Goal: Task Accomplishment & Management: Use online tool/utility

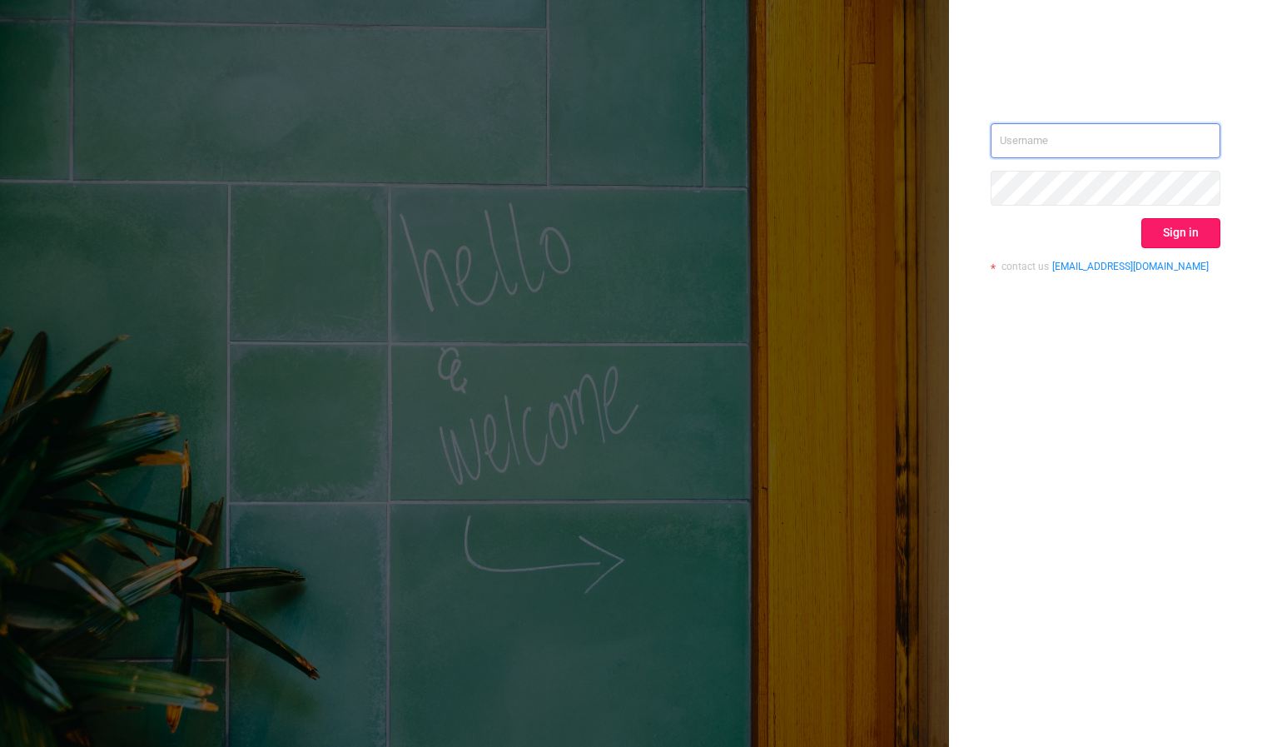
type input "[PERSON_NAME][EMAIL_ADDRESS][DOMAIN_NAME]"
click at [1153, 242] on button "Sign in" at bounding box center [1180, 233] width 79 height 30
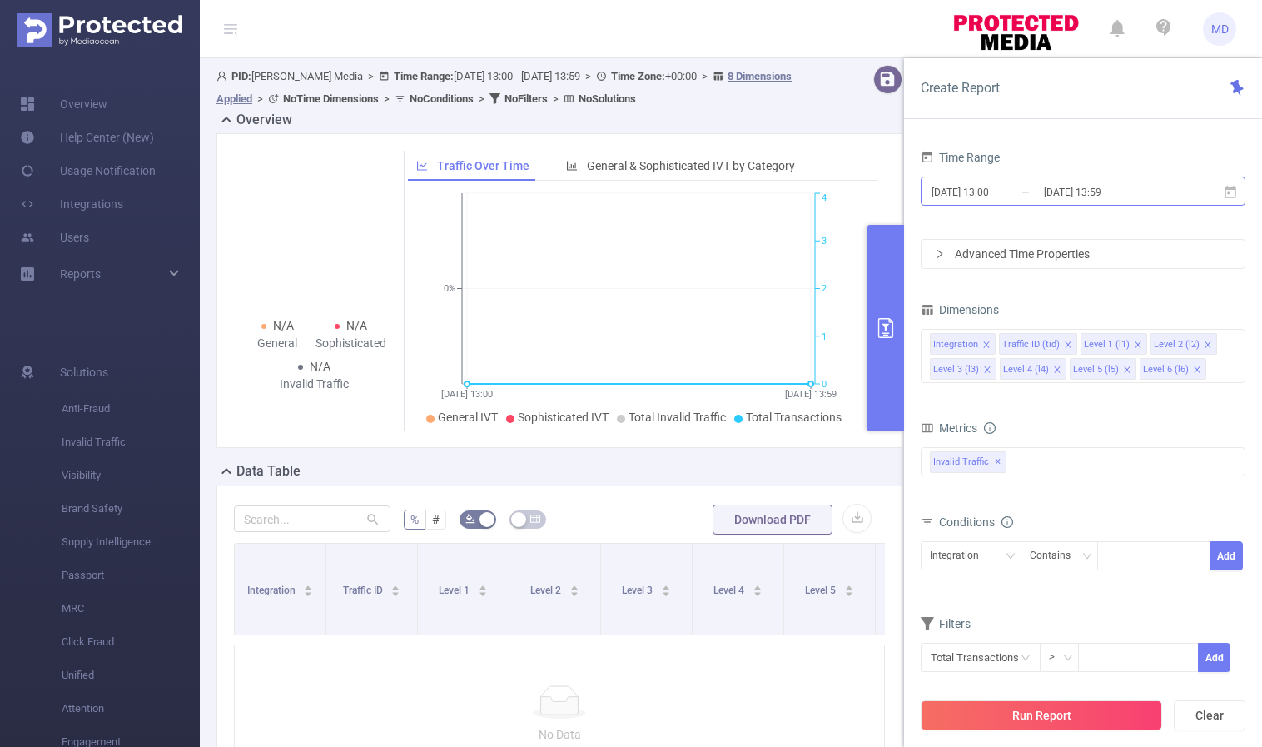
click at [1047, 187] on input "[DATE] 13:59" at bounding box center [1109, 192] width 135 height 22
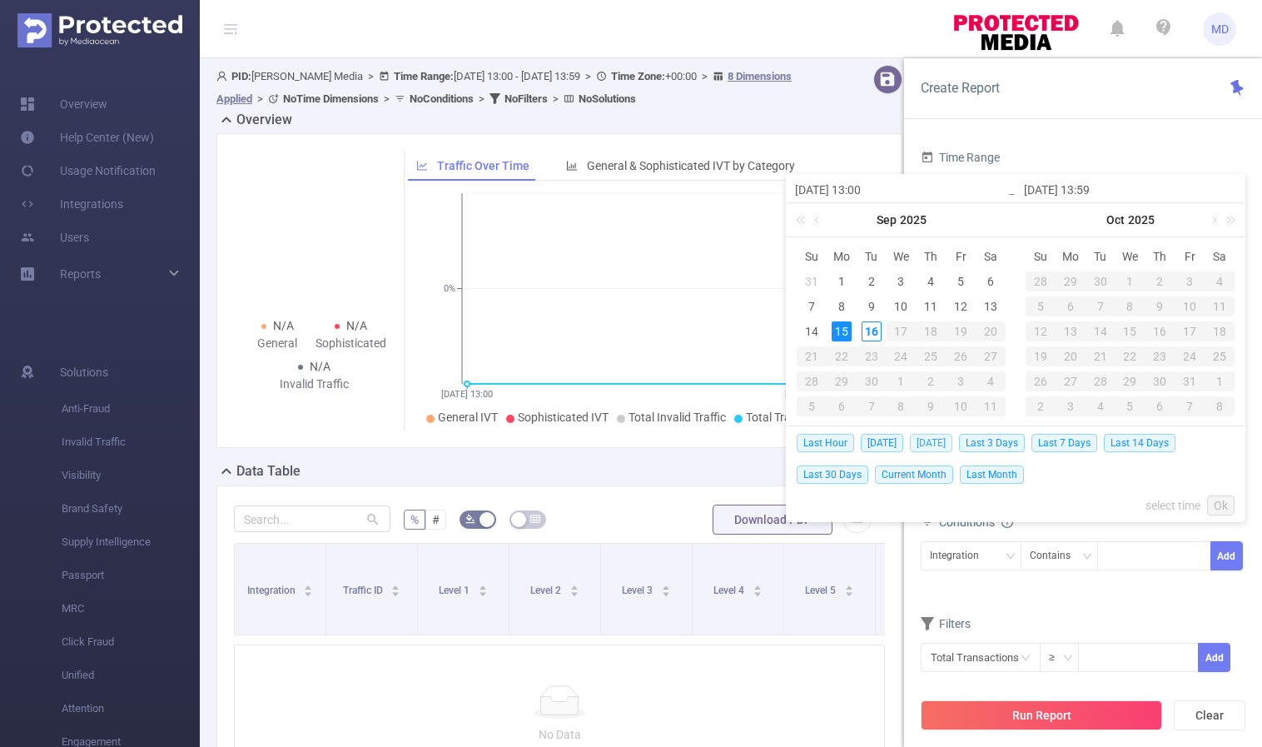
click at [921, 445] on span "[DATE]" at bounding box center [931, 443] width 42 height 18
type input "[DATE] 00:00"
type input "[DATE] 23:59"
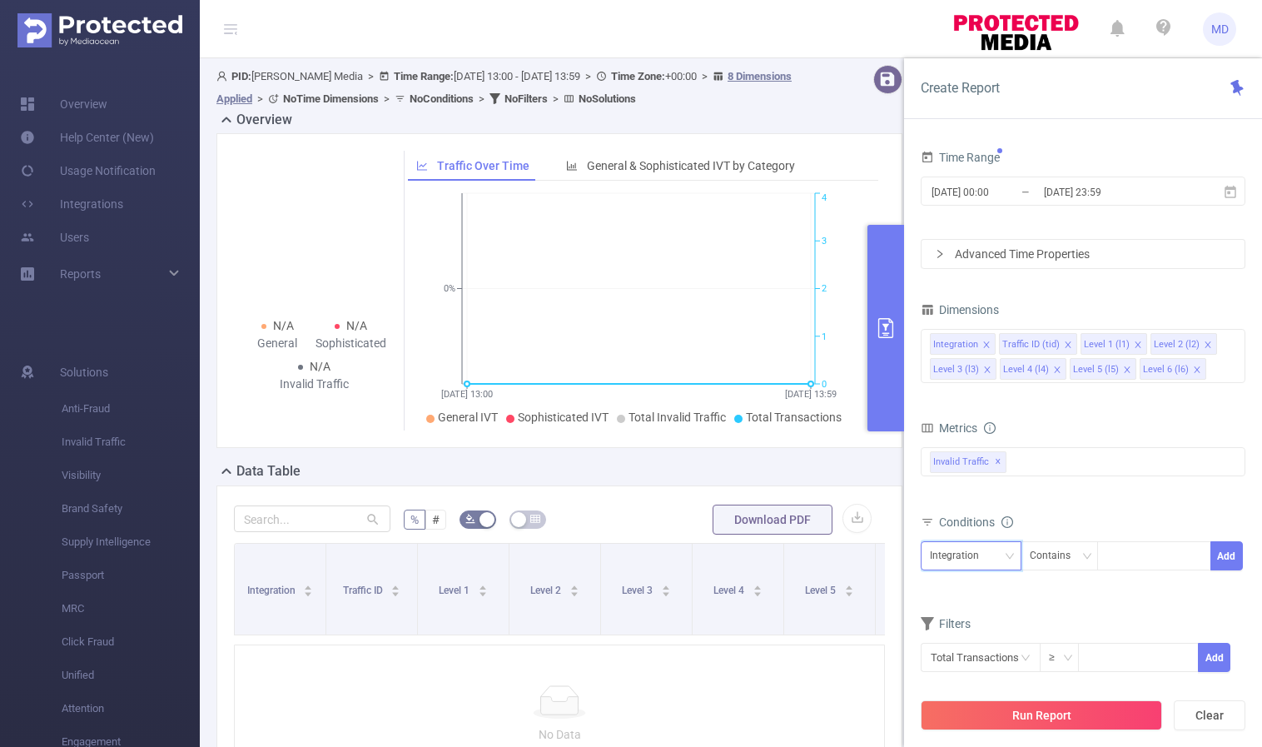
click at [1011, 558] on icon "icon: down" at bounding box center [1010, 556] width 10 height 10
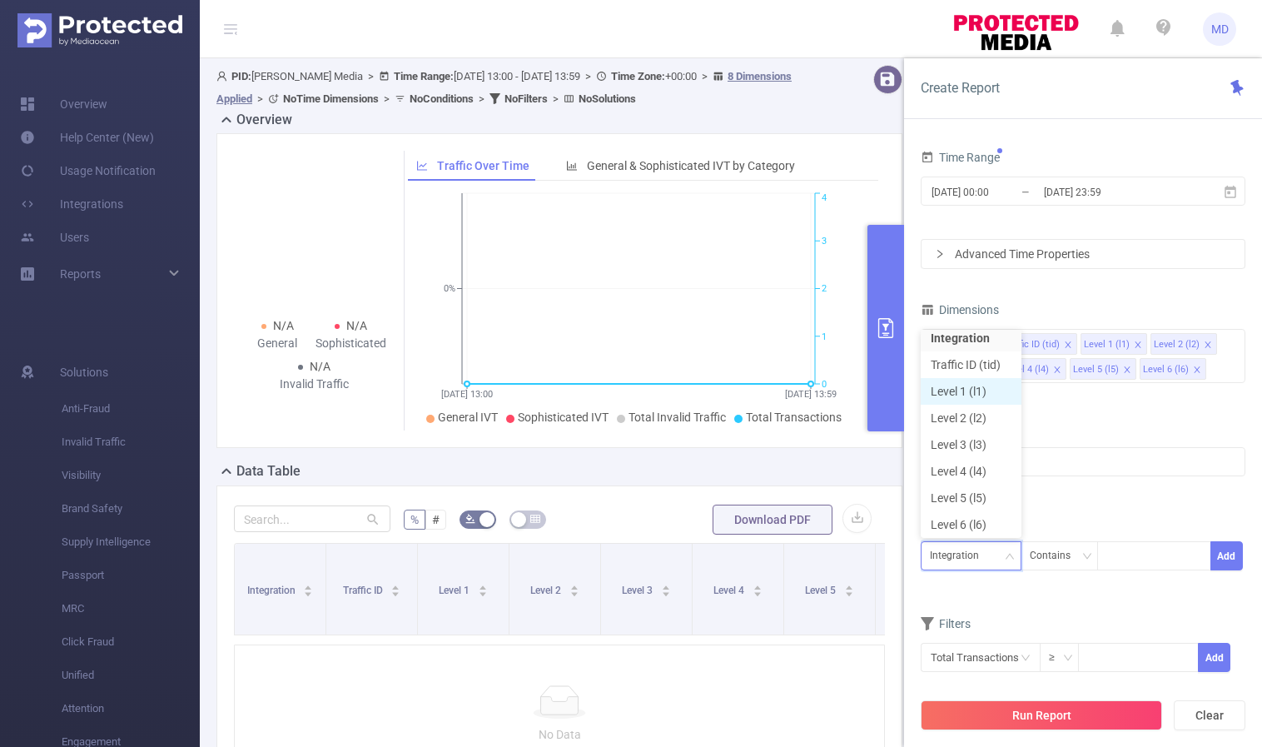
click at [987, 396] on li "Level 1 (l1)" at bounding box center [971, 391] width 101 height 27
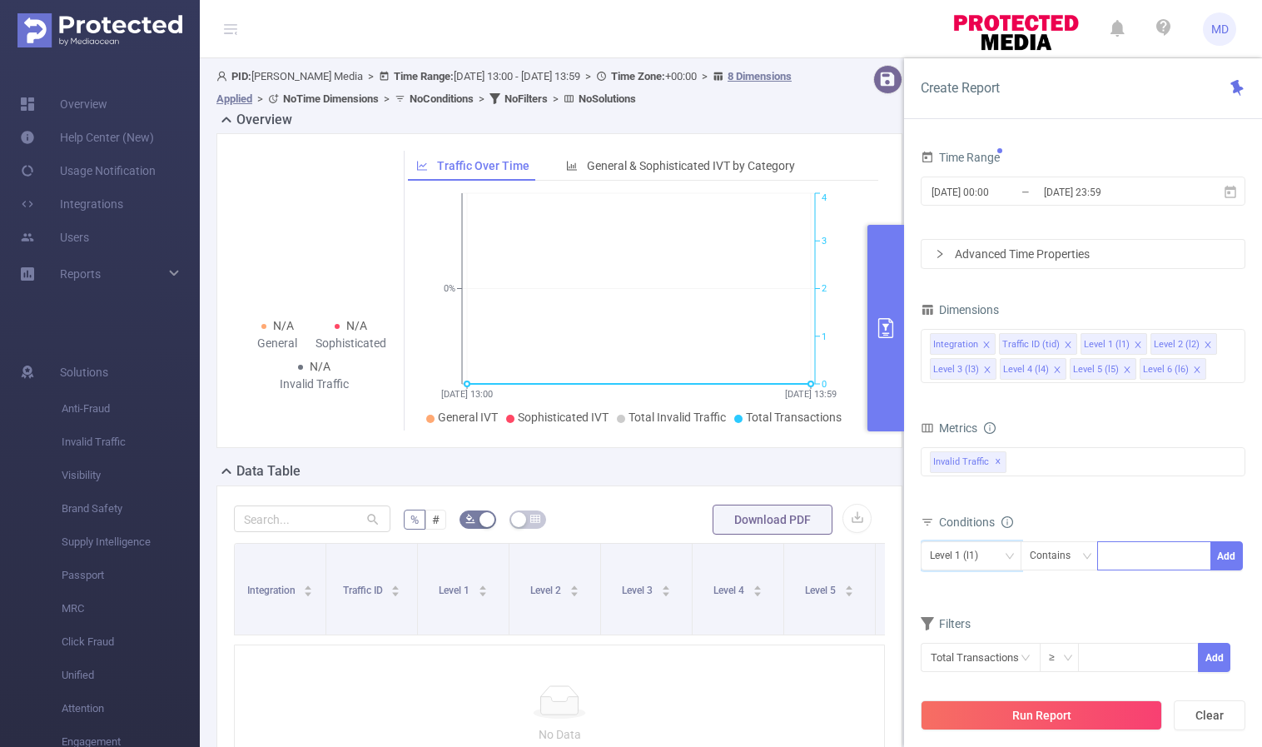
click at [1144, 553] on div at bounding box center [1154, 555] width 96 height 27
paste input "2437"
type input "2437"
click at [1223, 554] on button "Add" at bounding box center [1227, 555] width 32 height 29
click at [992, 711] on button "Run Report" at bounding box center [1041, 715] width 241 height 30
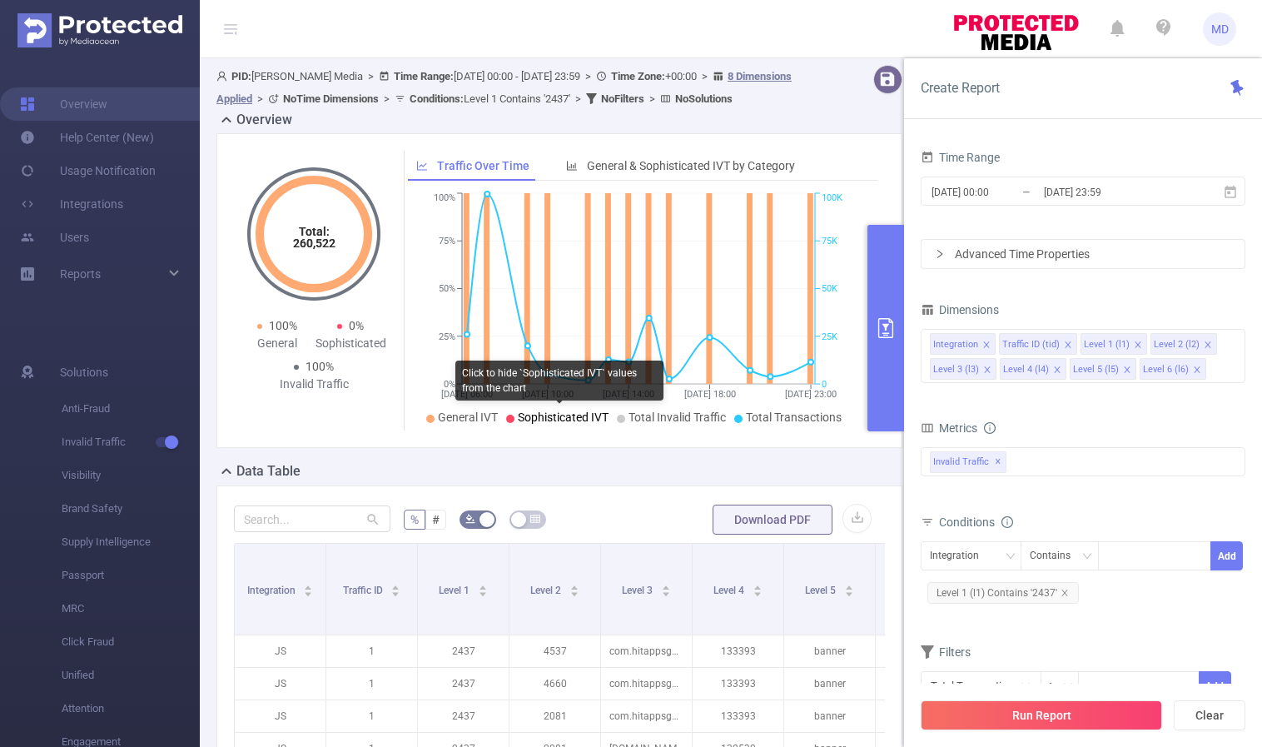
scroll to position [248, 0]
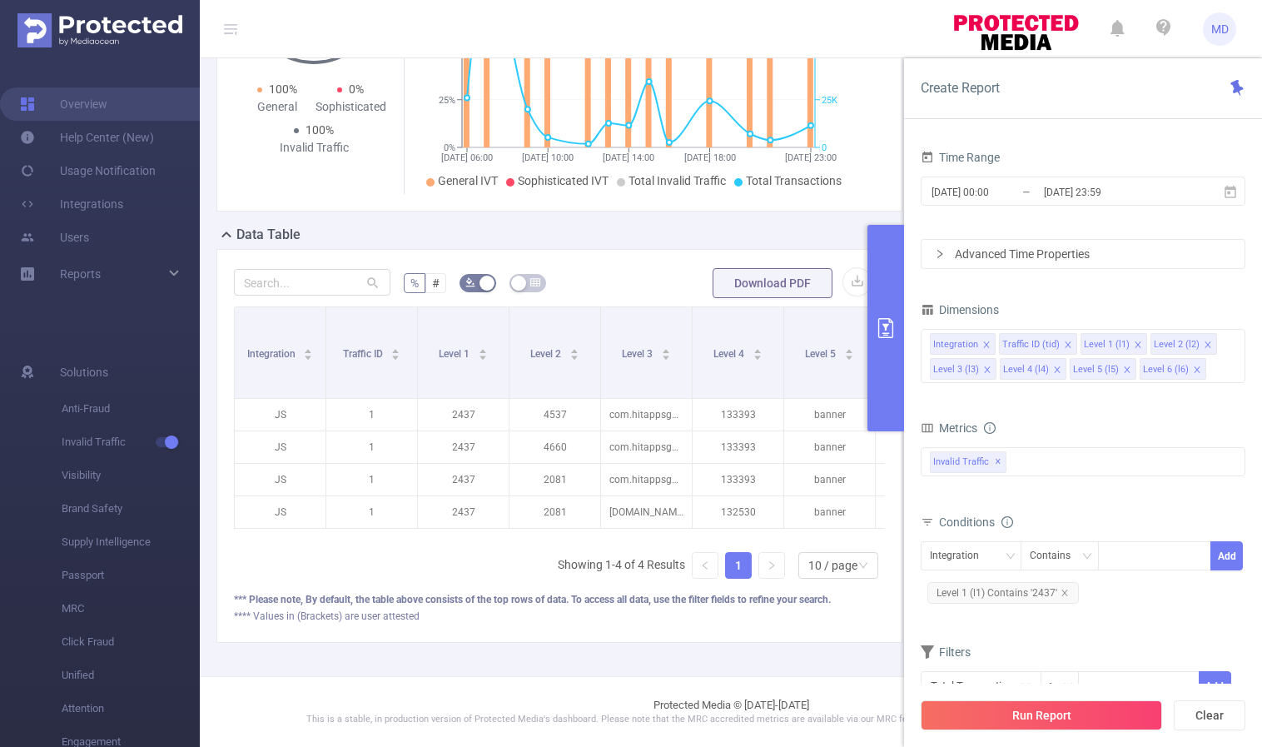
click at [890, 334] on icon "primary" at bounding box center [886, 328] width 20 height 20
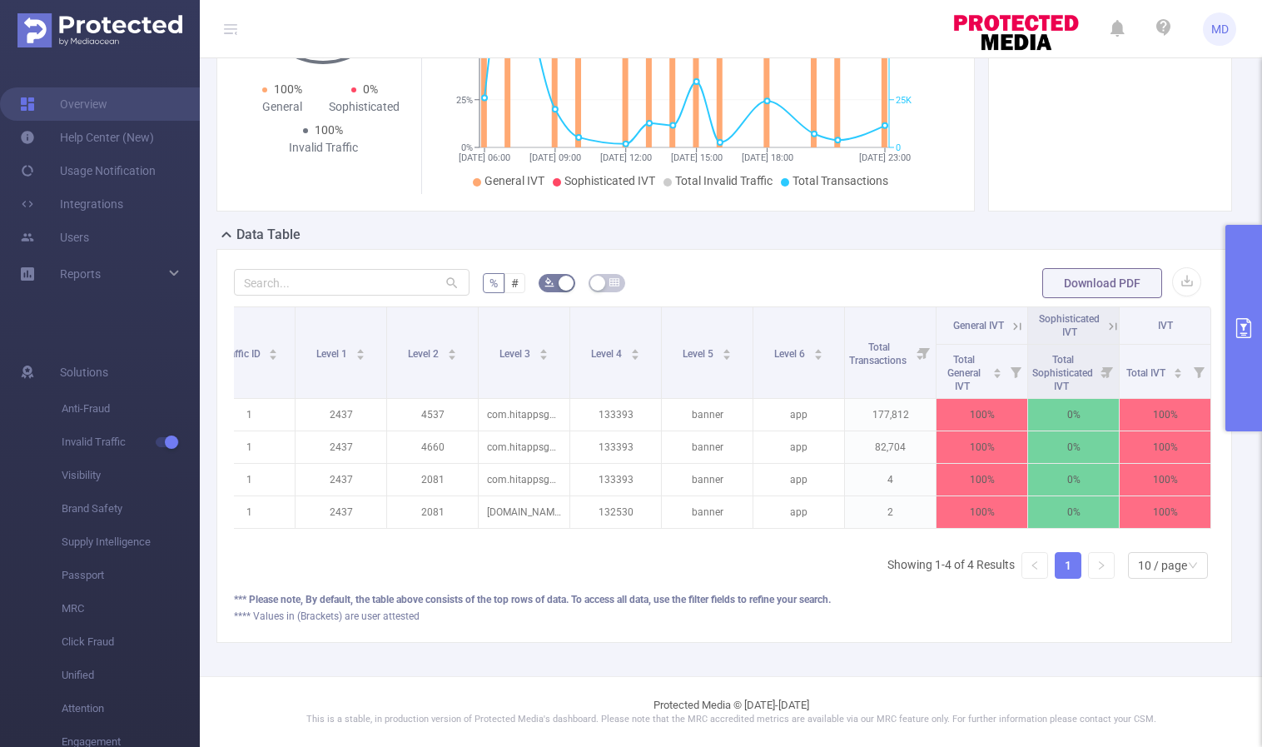
scroll to position [0, 135]
click at [1014, 322] on icon at bounding box center [1017, 325] width 7 height 7
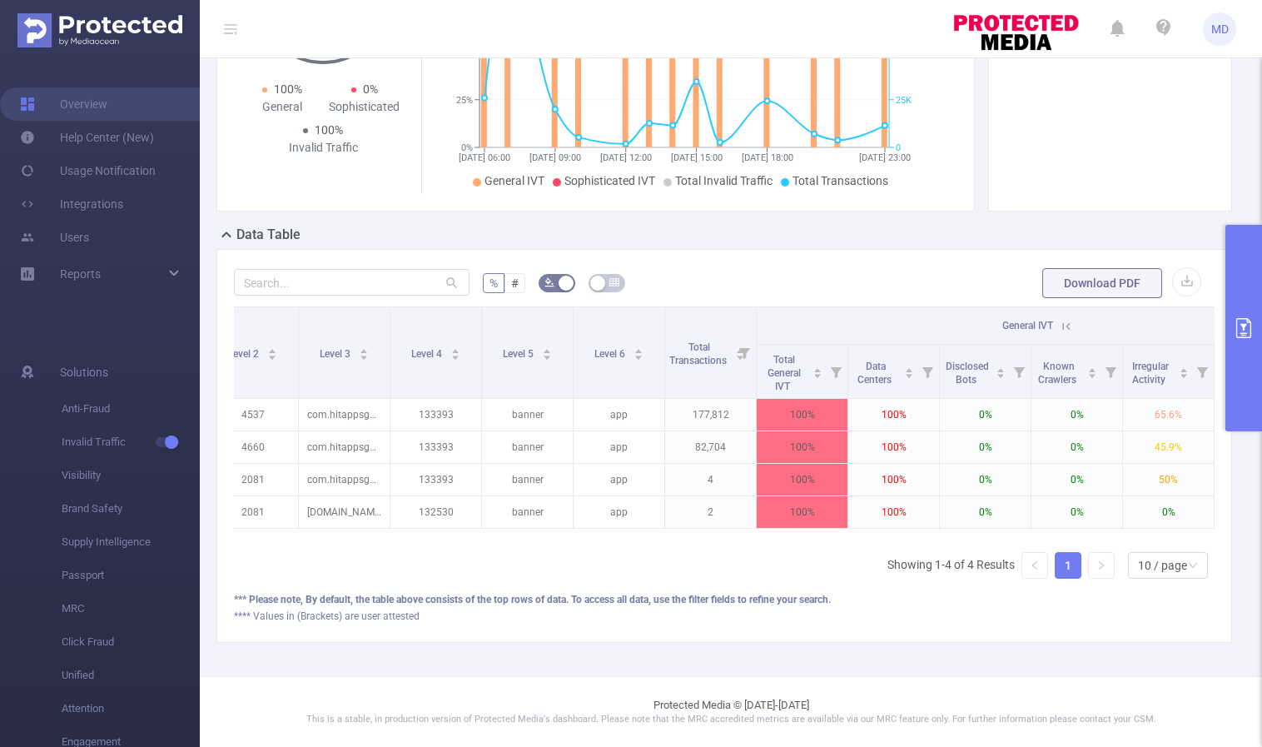
scroll to position [0, 395]
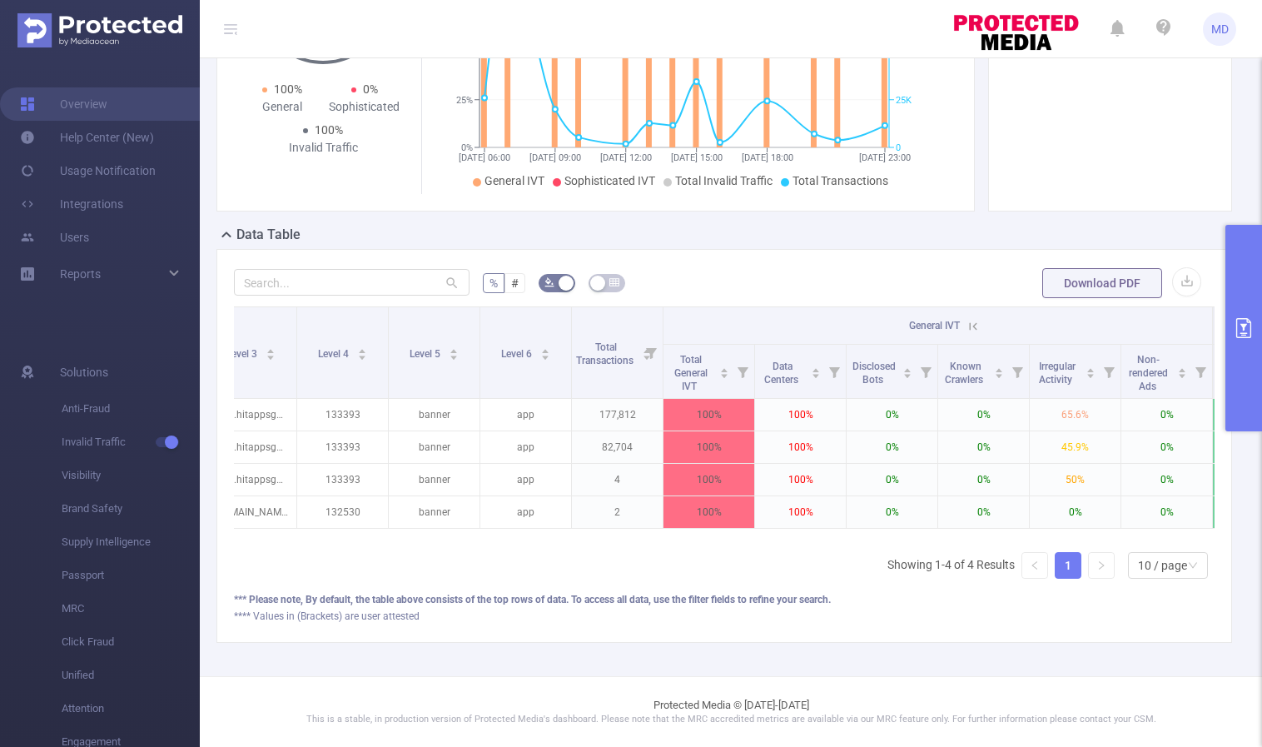
click at [972, 319] on icon at bounding box center [973, 326] width 15 height 15
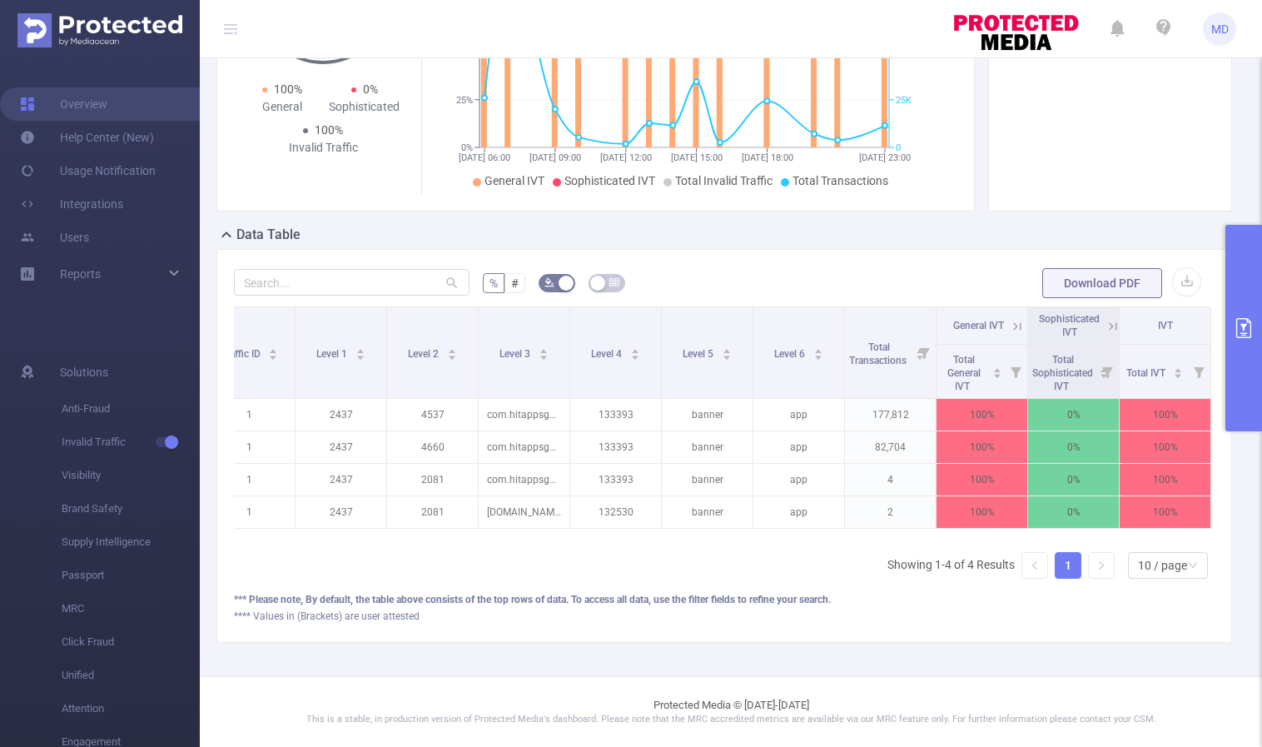
click at [1005, 317] on icon at bounding box center [1015, 325] width 20 height 17
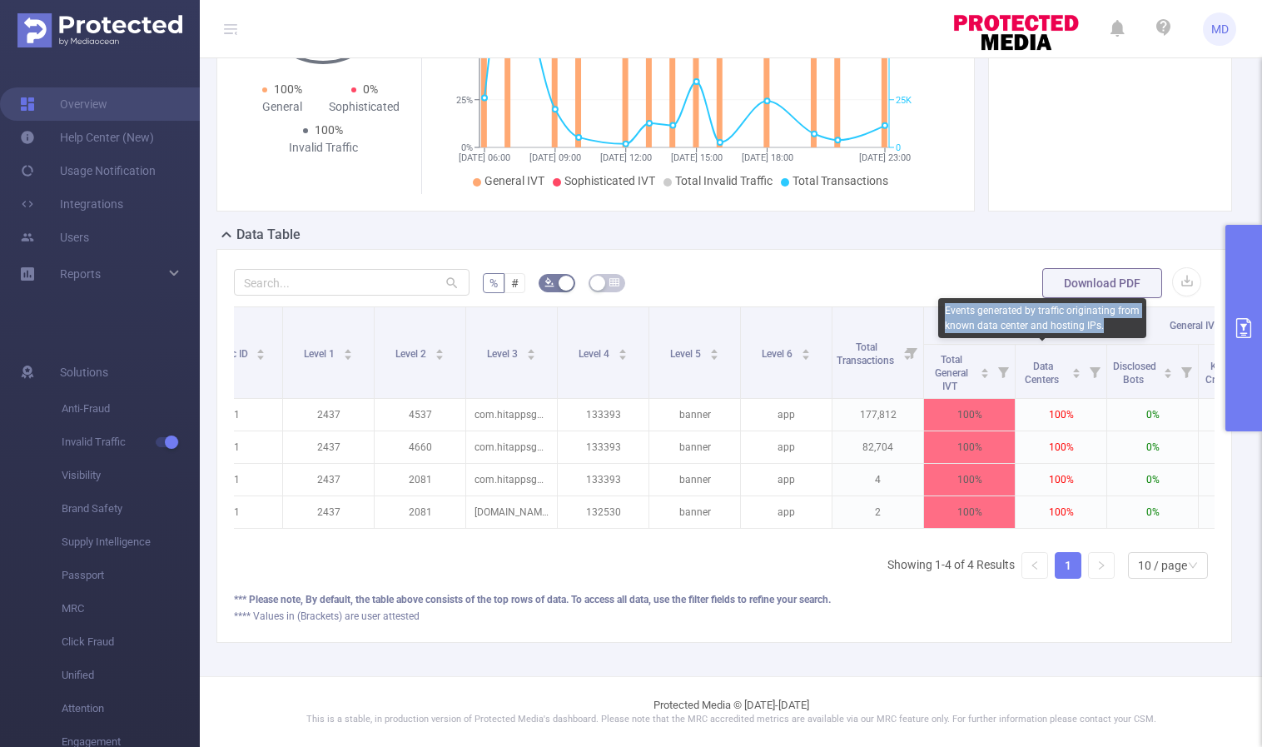
drag, startPoint x: 946, startPoint y: 306, endPoint x: 1111, endPoint y: 323, distance: 166.5
click at [1111, 323] on div "Events generated by traffic originating from known data center and hosting IPs." at bounding box center [1042, 318] width 208 height 40
copy div "Events generated by traffic originating from known data center and hosting IPs."
